Goal: Check status: Check status

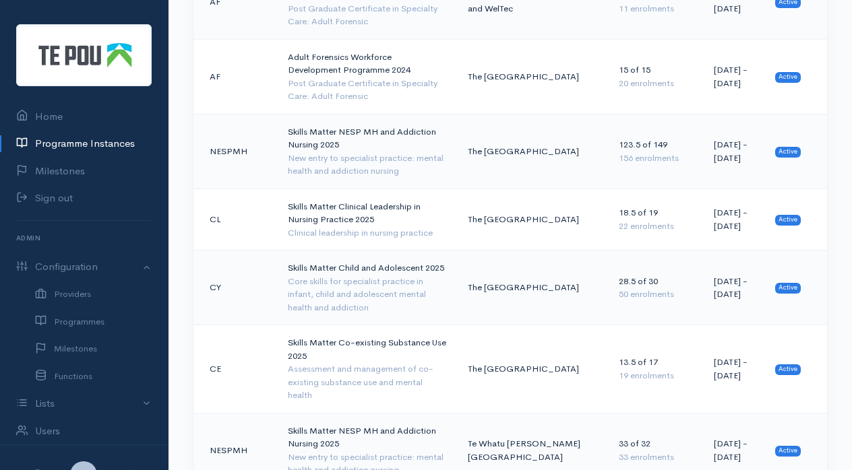
scroll to position [1024, 0]
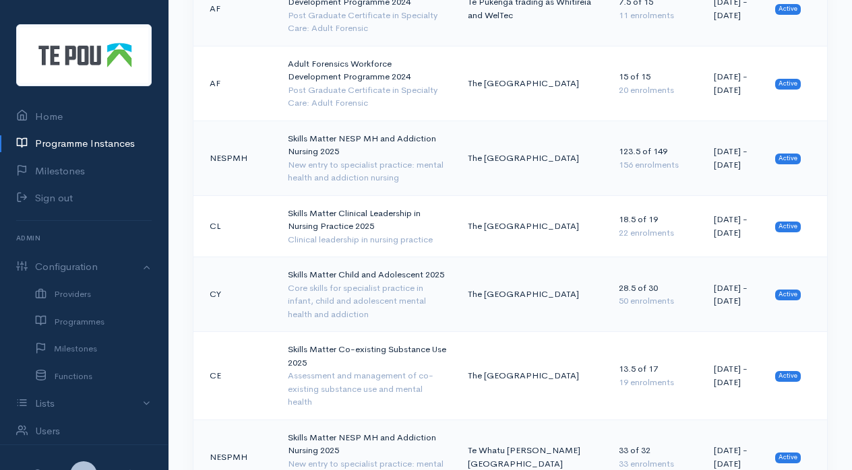
click at [339, 121] on td "Skills Matter NESP MH and Addiction Nursing 2025 New entry to specialist practi…" at bounding box center [367, 158] width 180 height 75
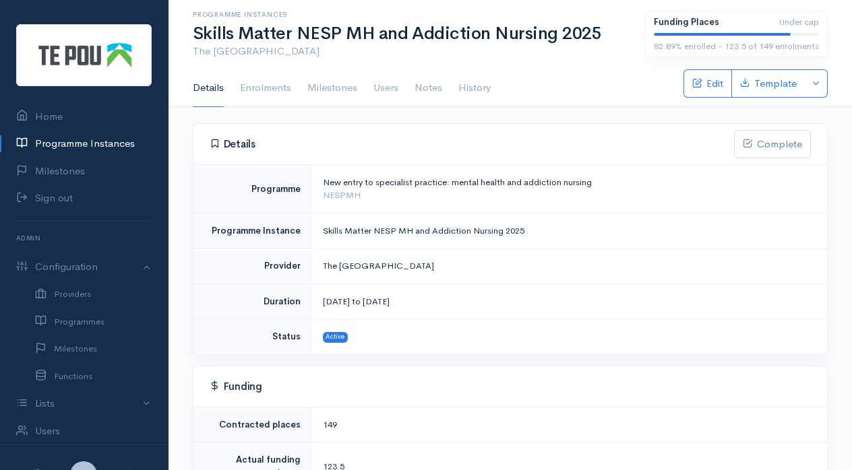
click at [256, 84] on link "Enrolments" at bounding box center [265, 88] width 51 height 38
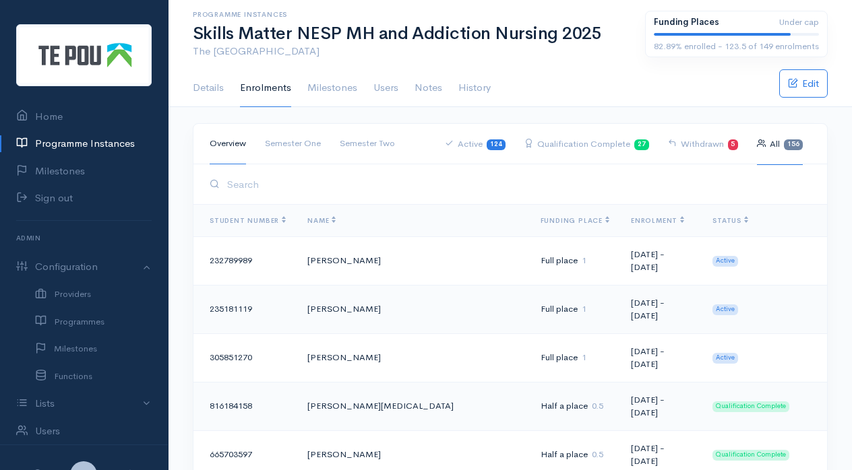
click at [262, 185] on input "search" at bounding box center [517, 185] width 588 height 28
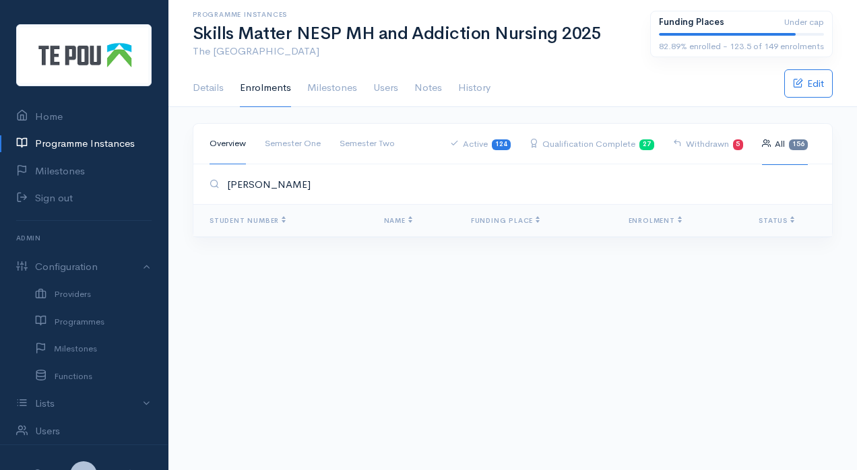
type input "[PERSON_NAME]"
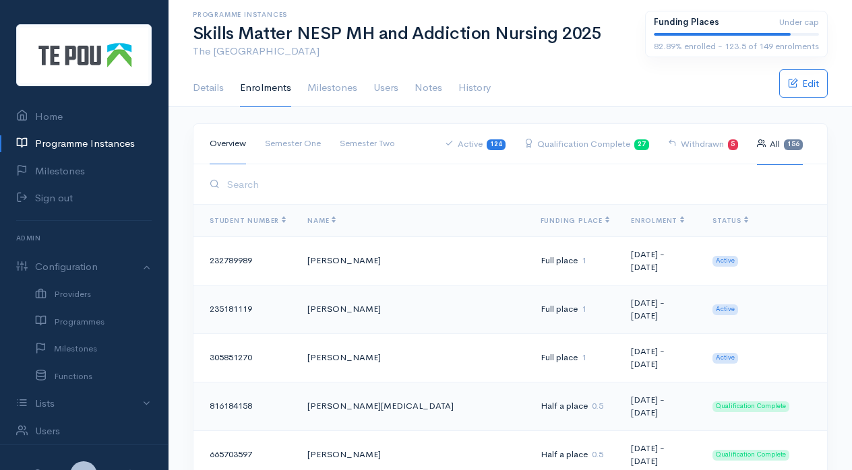
click at [263, 187] on input "search" at bounding box center [517, 185] width 588 height 28
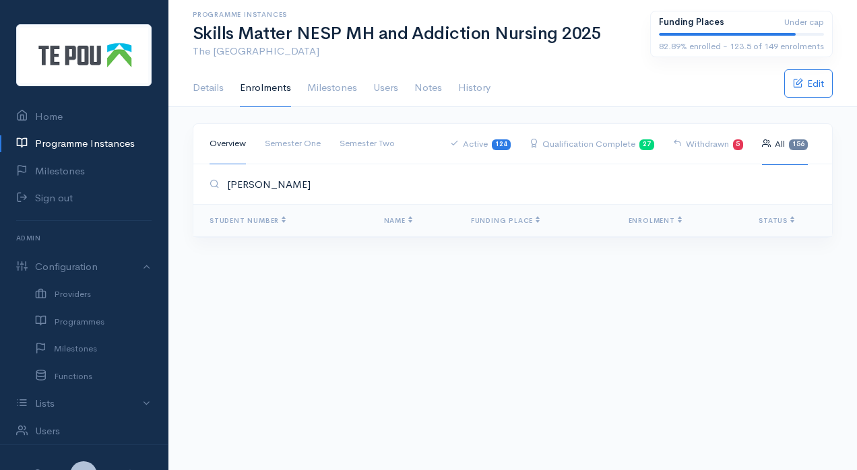
type input "[PERSON_NAME]"
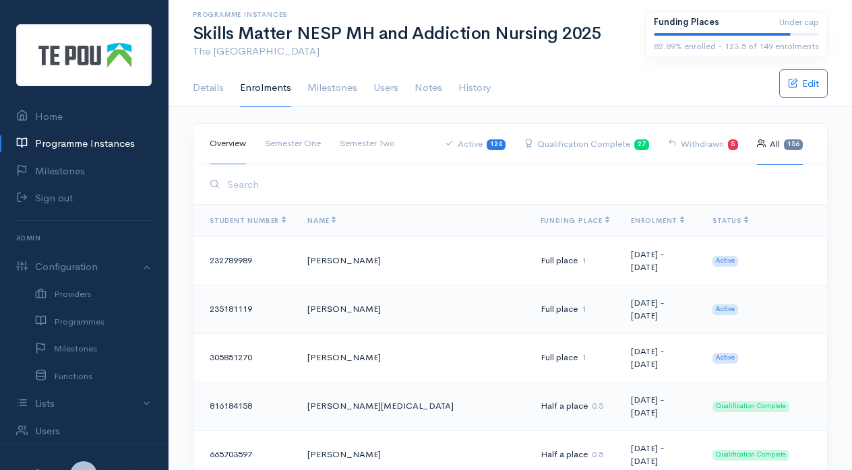
click at [289, 183] on input "search" at bounding box center [517, 185] width 588 height 28
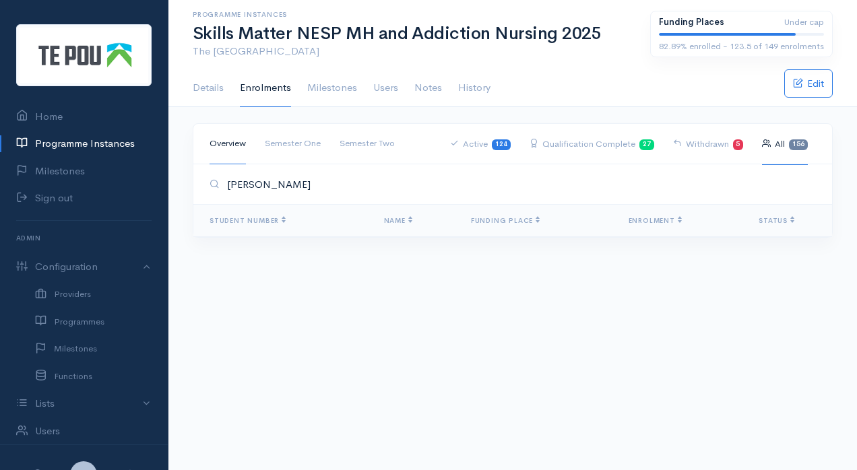
type input "joseph"
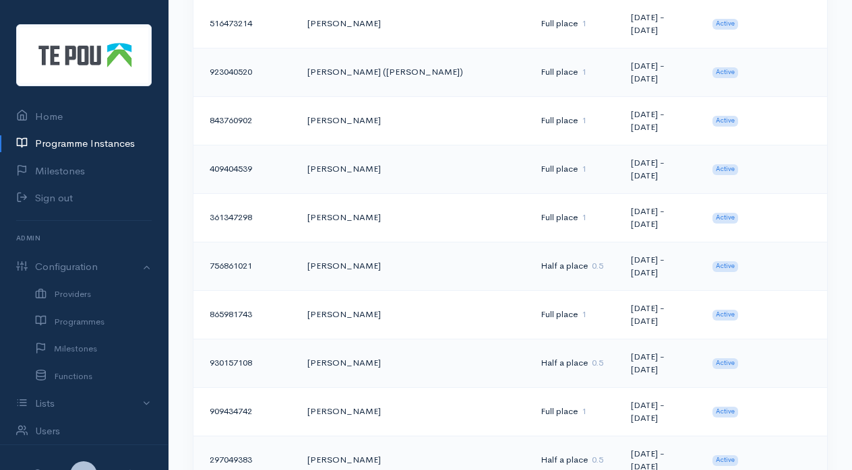
scroll to position [1796, 0]
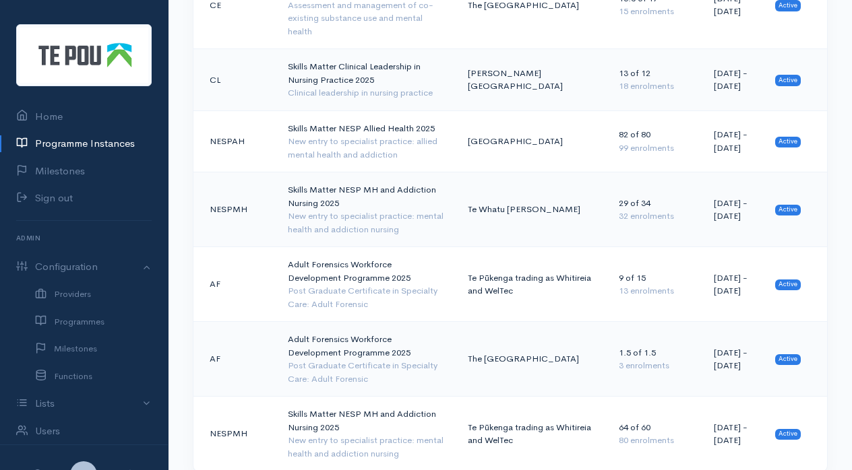
scroll to position [1684, 0]
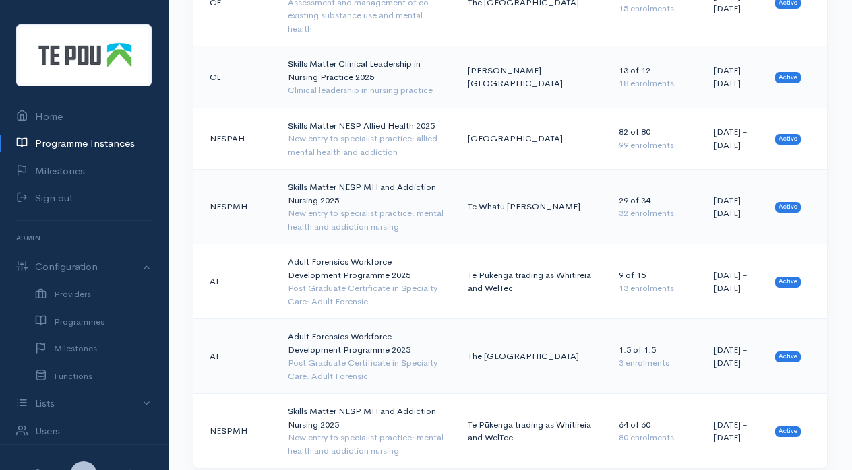
click at [390, 431] on div "New entry to specialist practice: mental health and addiction nursing" at bounding box center [367, 444] width 158 height 26
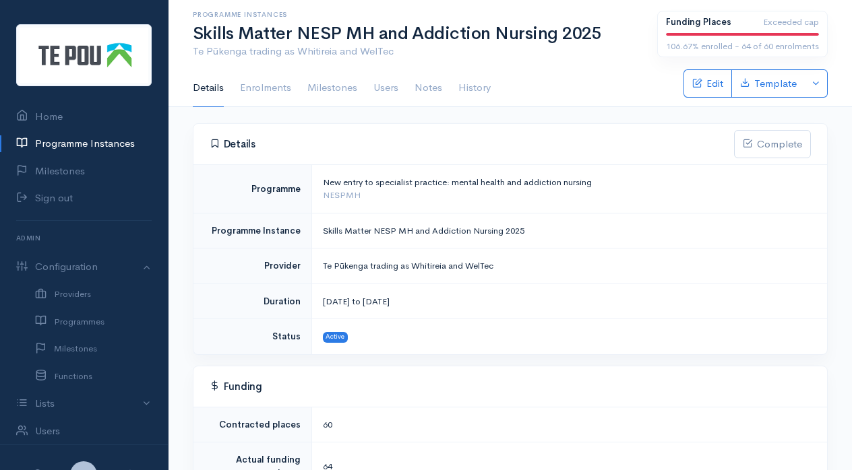
click at [268, 92] on link "Enrolments" at bounding box center [265, 88] width 51 height 38
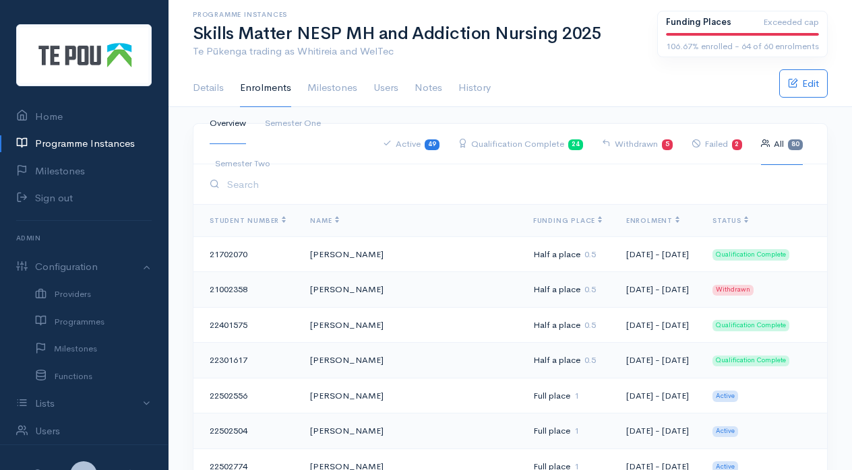
click at [262, 185] on input "search" at bounding box center [517, 185] width 588 height 28
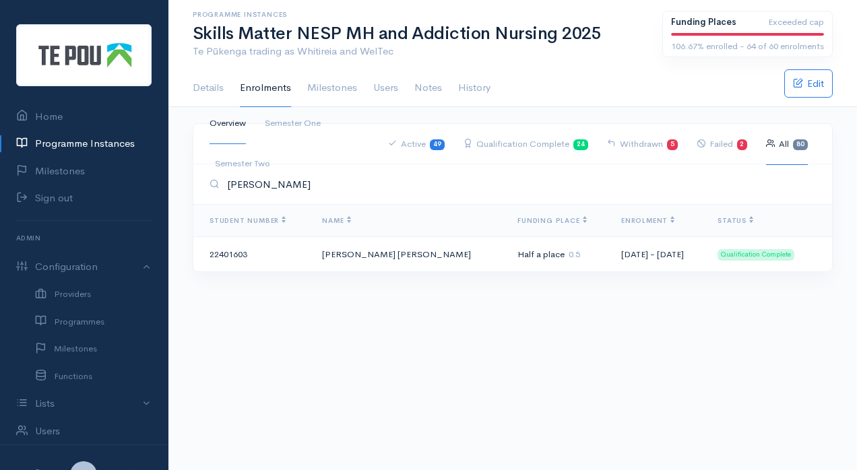
type input "joseph"
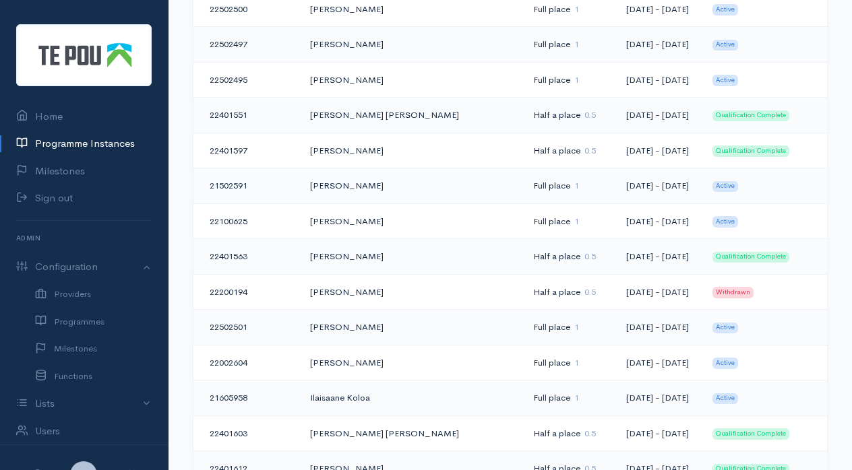
scroll to position [1210, 0]
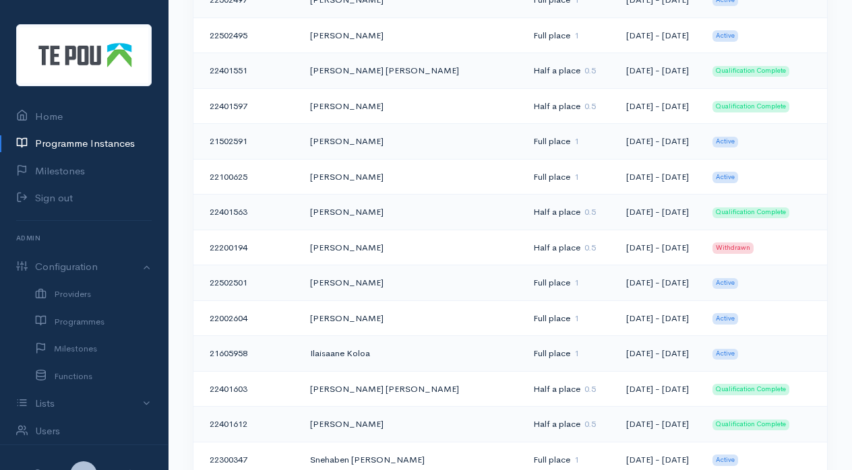
click at [388, 379] on td "[PERSON_NAME] [PERSON_NAME]" at bounding box center [410, 389] width 223 height 36
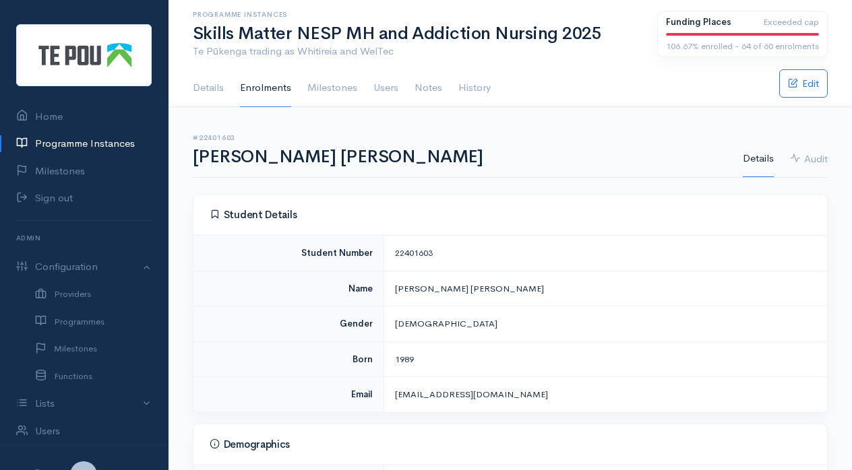
click at [257, 94] on link "Enrolments" at bounding box center [265, 88] width 51 height 38
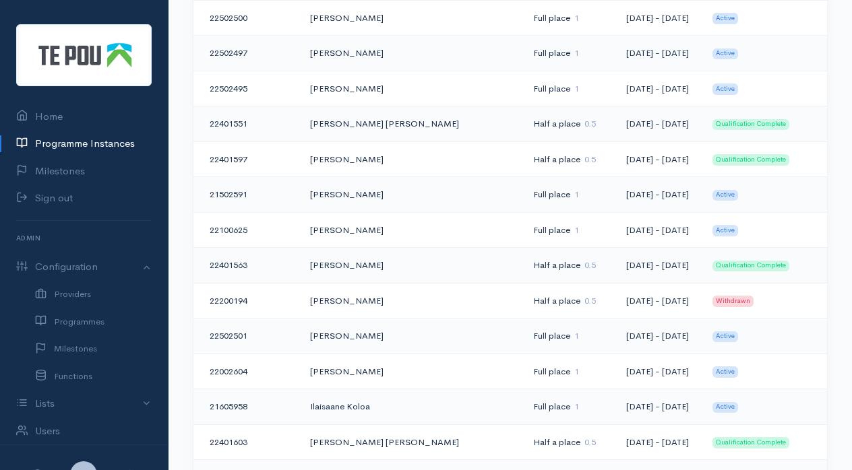
scroll to position [1165, 0]
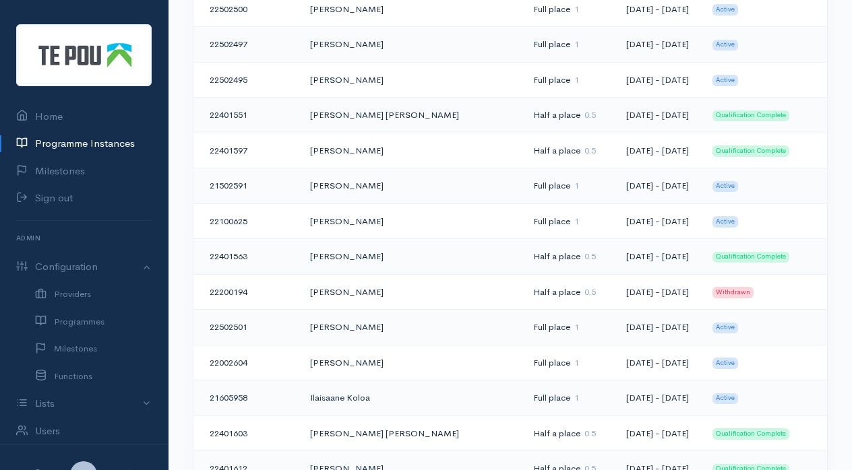
click at [361, 425] on td "[PERSON_NAME] [PERSON_NAME]" at bounding box center [410, 434] width 223 height 36
